Goal: Information Seeking & Learning: Learn about a topic

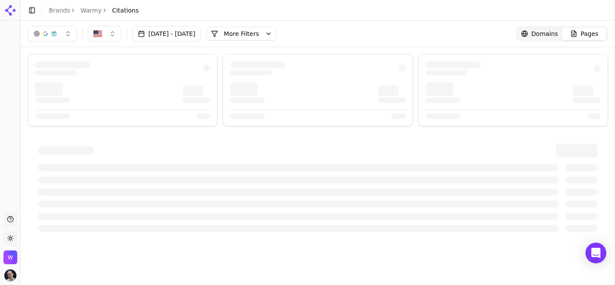
click at [593, 38] on span "Pages" at bounding box center [590, 33] width 18 height 9
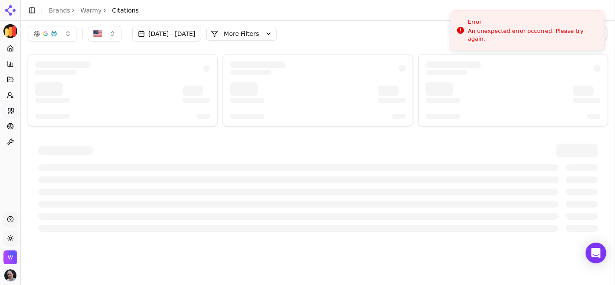
click at [89, 12] on link "Warmy" at bounding box center [90, 10] width 21 height 9
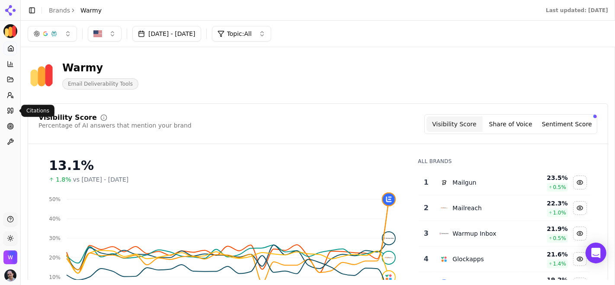
click at [13, 113] on icon at bounding box center [10, 110] width 7 height 7
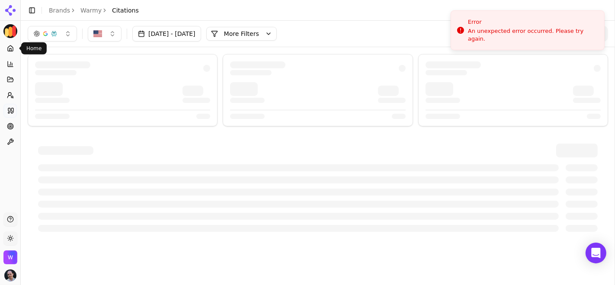
click at [7, 45] on icon at bounding box center [10, 48] width 7 height 7
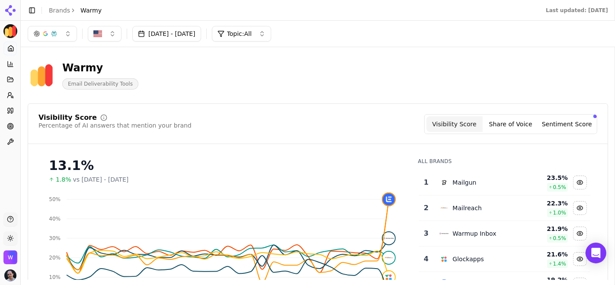
scroll to position [6, 0]
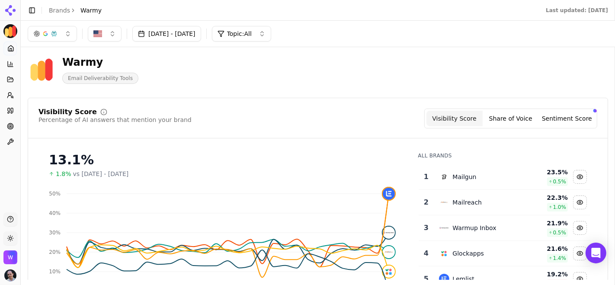
click at [270, 39] on button "Topic: All" at bounding box center [241, 34] width 59 height 16
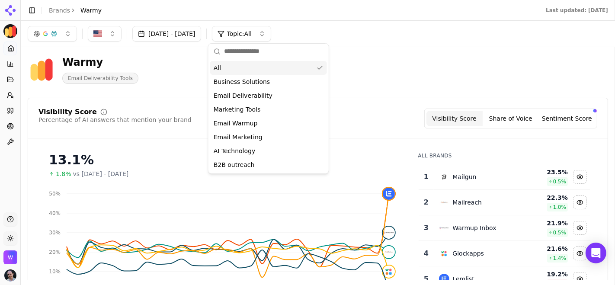
click at [263, 66] on div "All" at bounding box center [268, 68] width 117 height 14
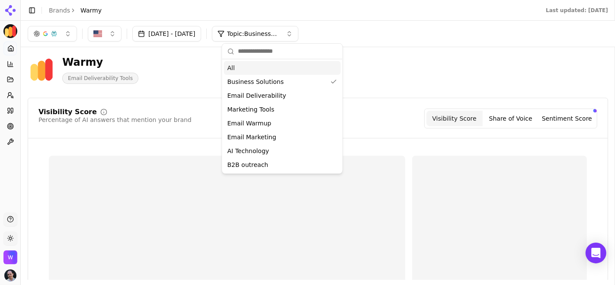
click at [182, 80] on div "Warmy Email Deliverability Tools" at bounding box center [222, 69] width 388 height 29
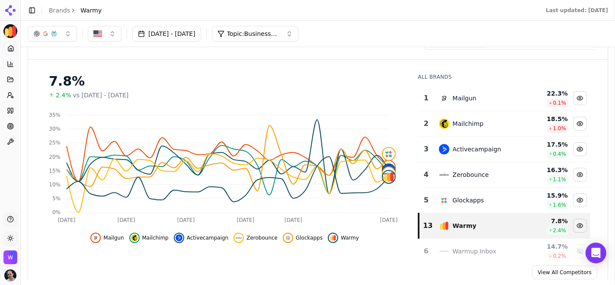
scroll to position [51, 0]
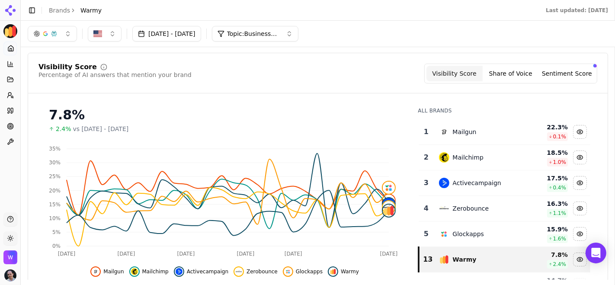
click at [299, 36] on button "Topic: Business Solutions" at bounding box center [255, 34] width 87 height 16
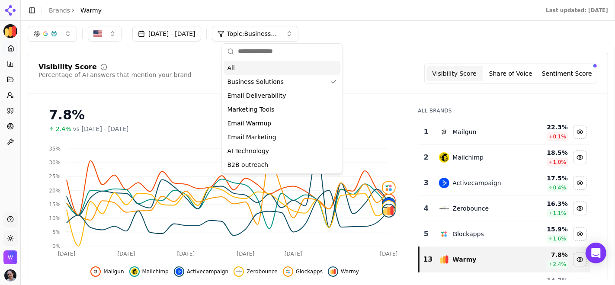
click at [270, 70] on div "All" at bounding box center [282, 68] width 117 height 14
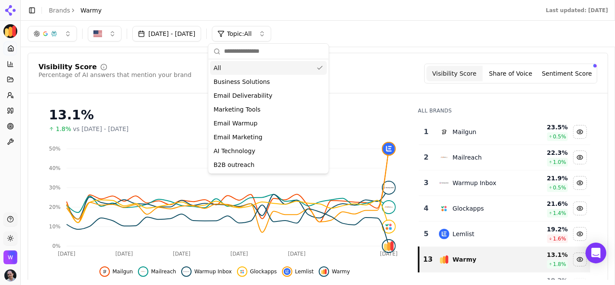
click at [392, 30] on div "[DATE] - [DATE] Topic: All" at bounding box center [318, 34] width 581 height 16
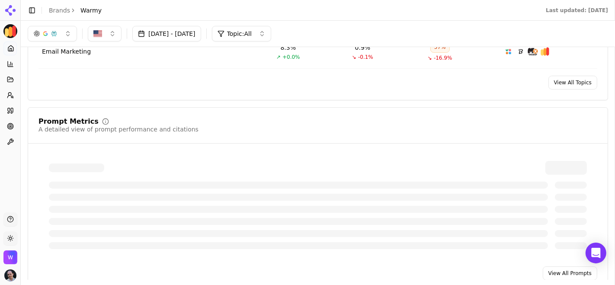
scroll to position [540, 0]
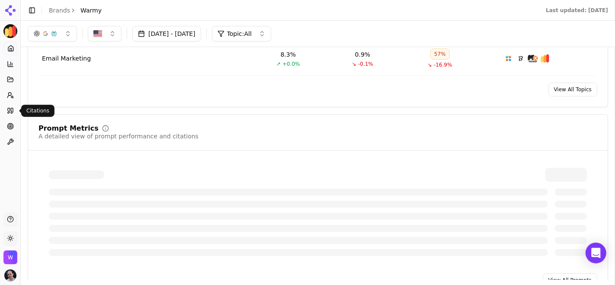
click at [9, 110] on icon at bounding box center [10, 110] width 7 height 7
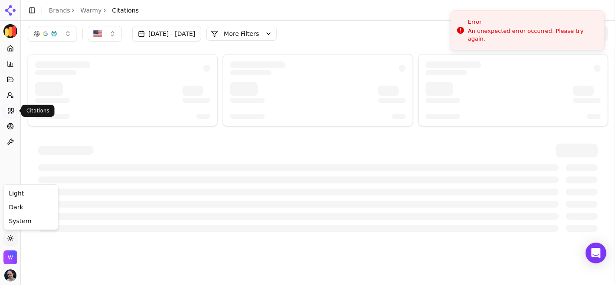
click at [7, 236] on html "Warmy Platform Home Competition Topics Prompts Citations Optimize Toolbox Suppo…" at bounding box center [307, 142] width 615 height 285
click at [32, 204] on div "Dark" at bounding box center [30, 207] width 51 height 14
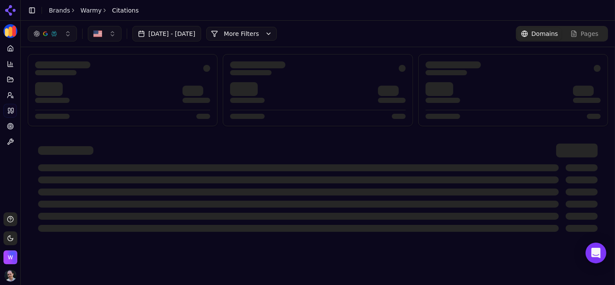
click at [45, 35] on div "button" at bounding box center [45, 33] width 7 height 7
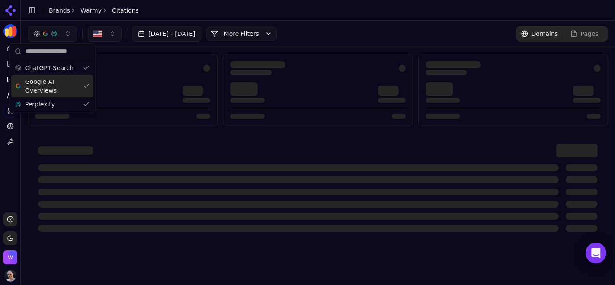
click at [59, 91] on span "Google AI Overviews" at bounding box center [52, 85] width 55 height 17
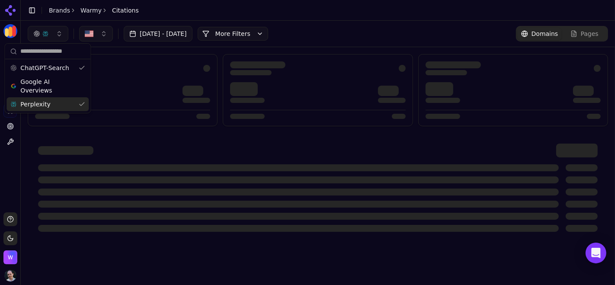
click at [40, 109] on div "Perplexity" at bounding box center [47, 104] width 82 height 14
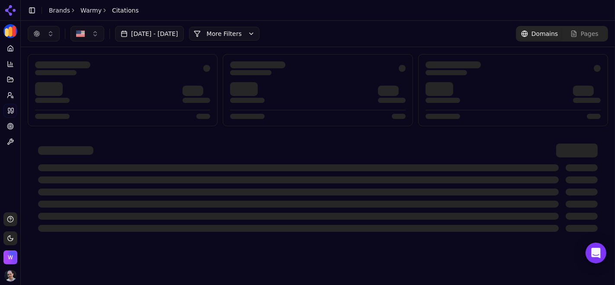
click at [217, 6] on header "Toggle Sidebar Brands Warmy Citations" at bounding box center [318, 10] width 595 height 21
click at [544, 35] on span "Domains" at bounding box center [545, 33] width 27 height 9
click at [601, 34] on link "Pages" at bounding box center [584, 34] width 45 height 13
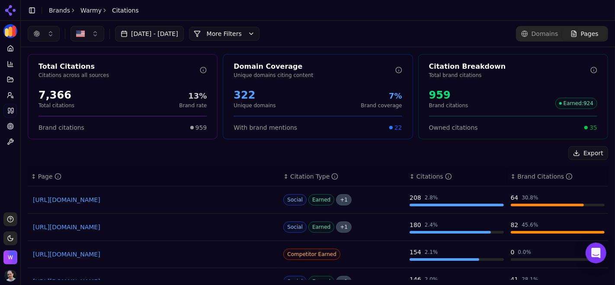
click at [168, 199] on link "[URL][DOMAIN_NAME]" at bounding box center [154, 200] width 242 height 9
click at [155, 226] on link "[URL][DOMAIN_NAME]" at bounding box center [154, 227] width 242 height 9
click at [260, 37] on button "More Filters" at bounding box center [224, 34] width 71 height 14
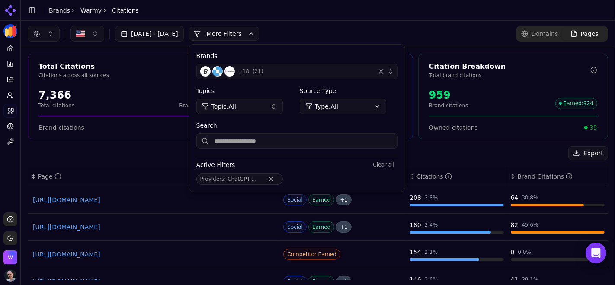
click at [292, 143] on input "Search" at bounding box center [297, 141] width 202 height 16
paste input "*******"
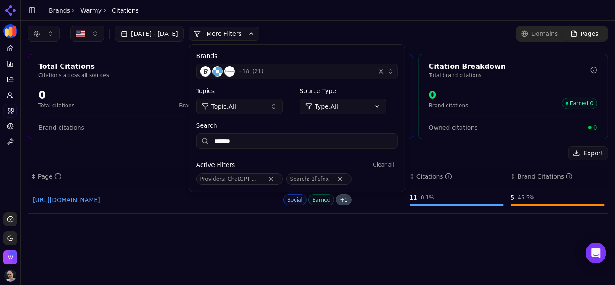
type input "*******"
click at [44, 36] on button "button" at bounding box center [44, 34] width 32 height 16
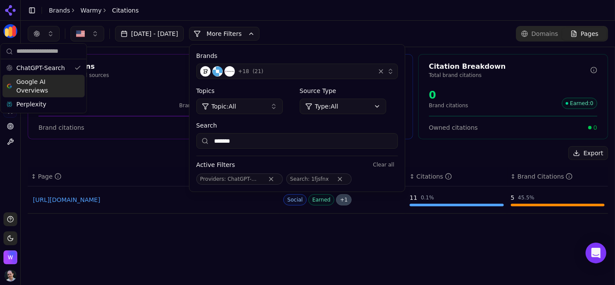
click at [45, 82] on span "Google AI Overviews" at bounding box center [43, 85] width 55 height 17
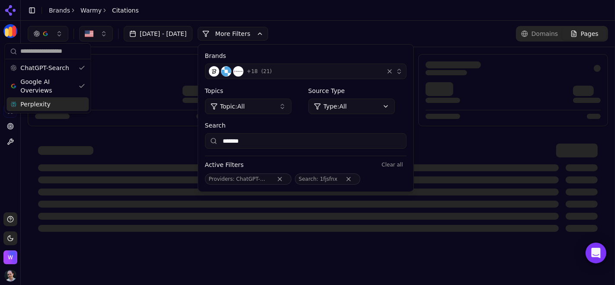
click at [31, 102] on span "Perplexity" at bounding box center [35, 104] width 30 height 9
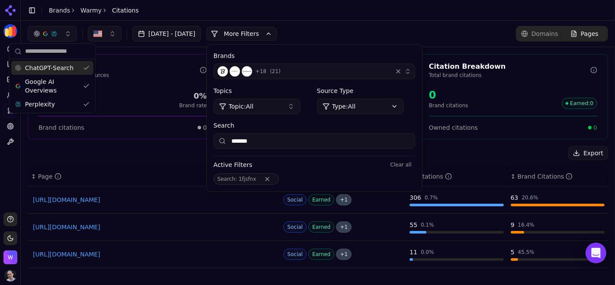
click at [235, 13] on header "Toggle Sidebar Brands Warmy Citations" at bounding box center [318, 10] width 595 height 21
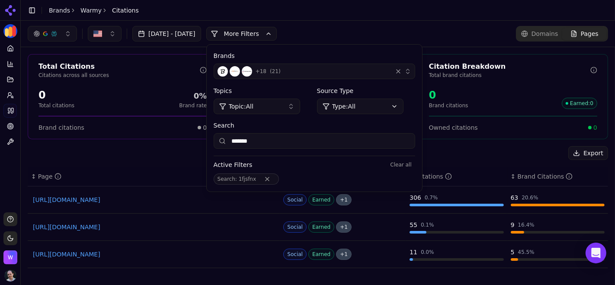
click at [59, 32] on button "button" at bounding box center [52, 34] width 49 height 16
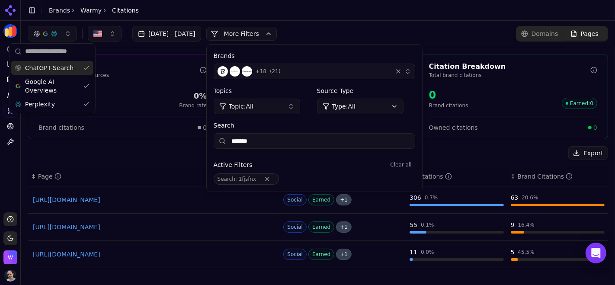
click at [58, 72] on div "ChatGPT-Search" at bounding box center [52, 68] width 82 height 14
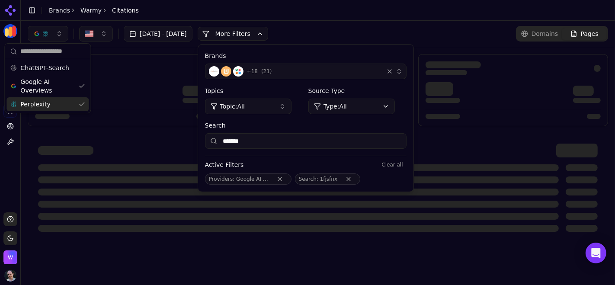
click at [56, 104] on div "Perplexity" at bounding box center [47, 104] width 82 height 14
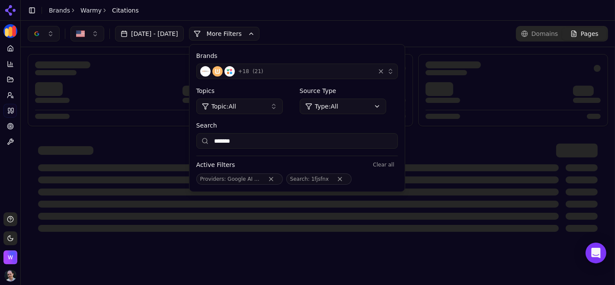
click at [344, 21] on div "[DATE] - [DATE] More More Filters Brands + 18 ( 21 ) Topics Topic: All Source T…" at bounding box center [318, 34] width 595 height 26
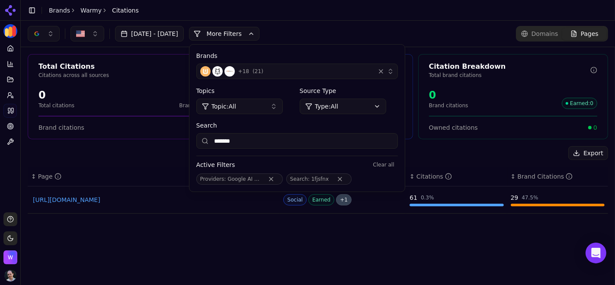
click at [254, 34] on button "More Filters" at bounding box center [224, 34] width 71 height 14
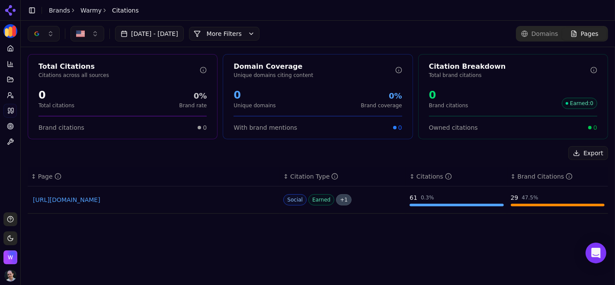
click at [50, 35] on button "button" at bounding box center [44, 34] width 32 height 16
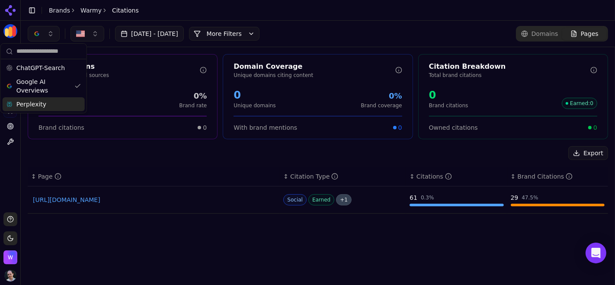
click at [37, 105] on span "Perplexity" at bounding box center [31, 104] width 30 height 9
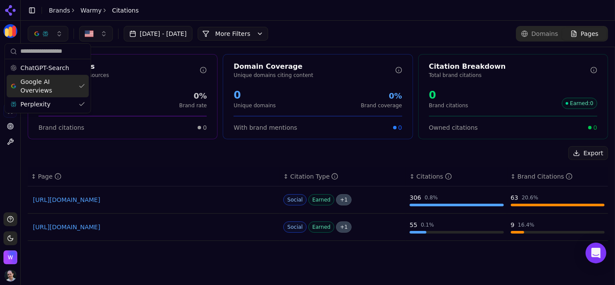
click at [45, 89] on span "Google AI Overviews" at bounding box center [47, 85] width 55 height 17
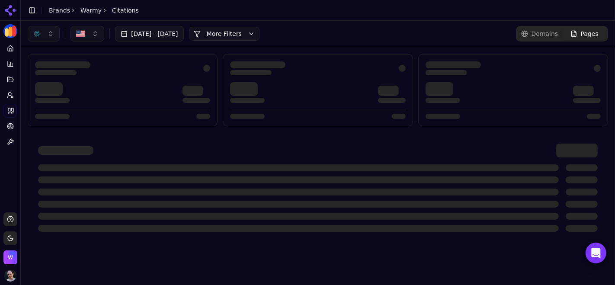
click at [339, 25] on div "[DATE] - [DATE] More More Filters Domains Pages" at bounding box center [318, 34] width 595 height 26
